Goal: Task Accomplishment & Management: Manage account settings

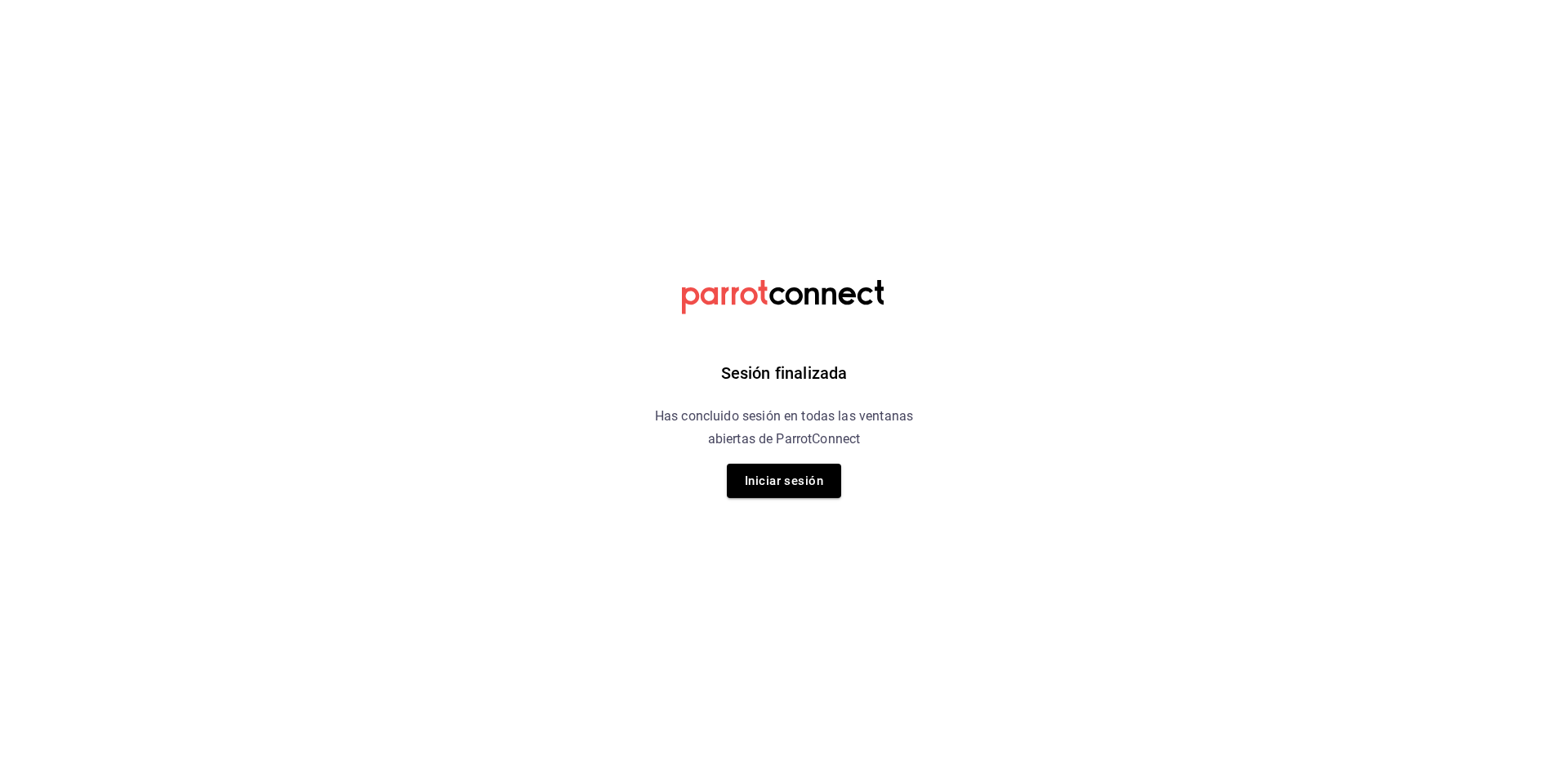
click at [767, 484] on button "Iniciar sesión" at bounding box center [783, 481] width 114 height 34
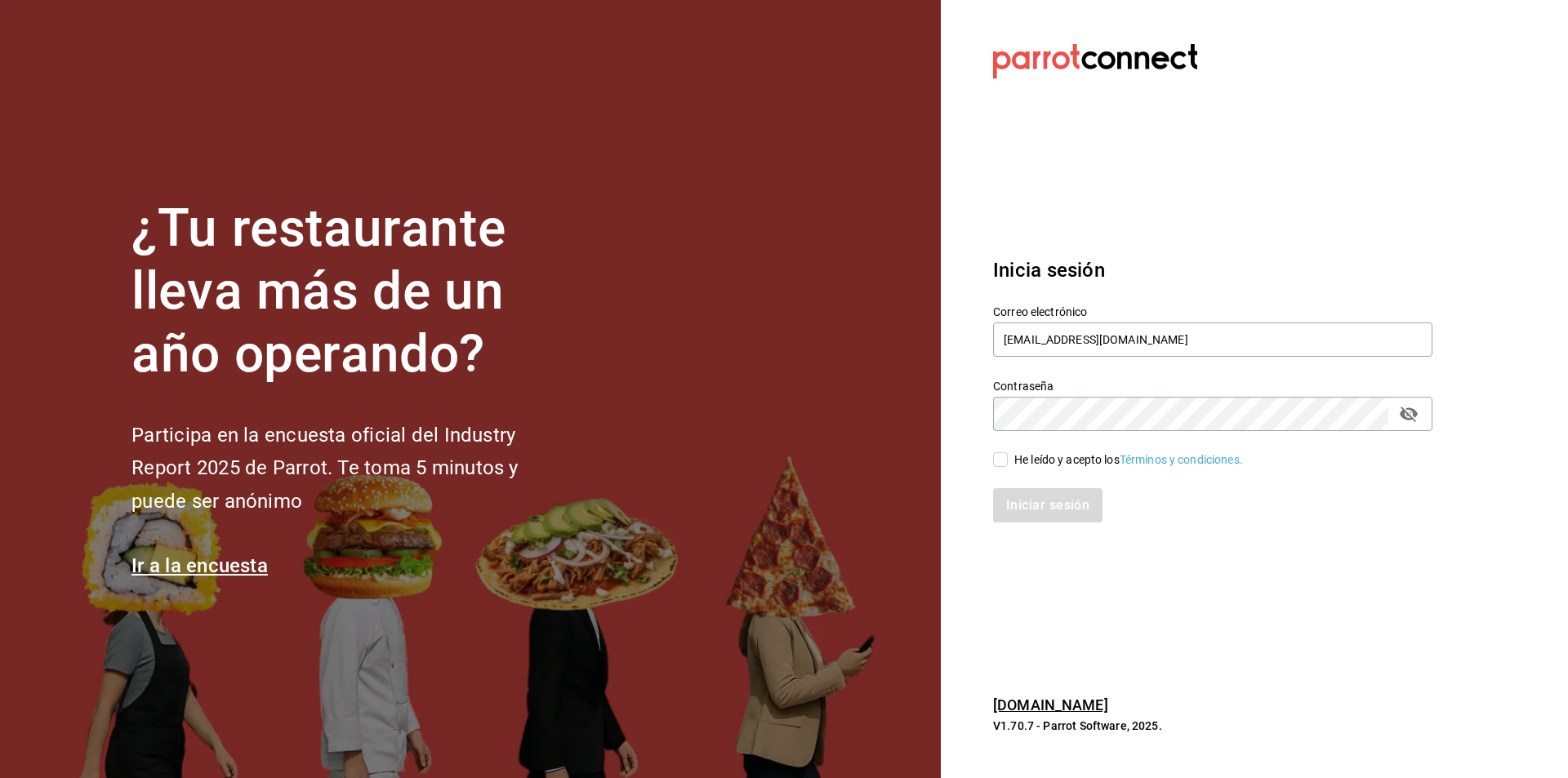
click at [1007, 466] on input "He leído y acepto los Términos y condiciones." at bounding box center [1000, 460] width 15 height 15
checkbox input "true"
click at [1030, 497] on button "Iniciar sesión" at bounding box center [1048, 505] width 111 height 34
